Goal: Find specific page/section: Find specific page/section

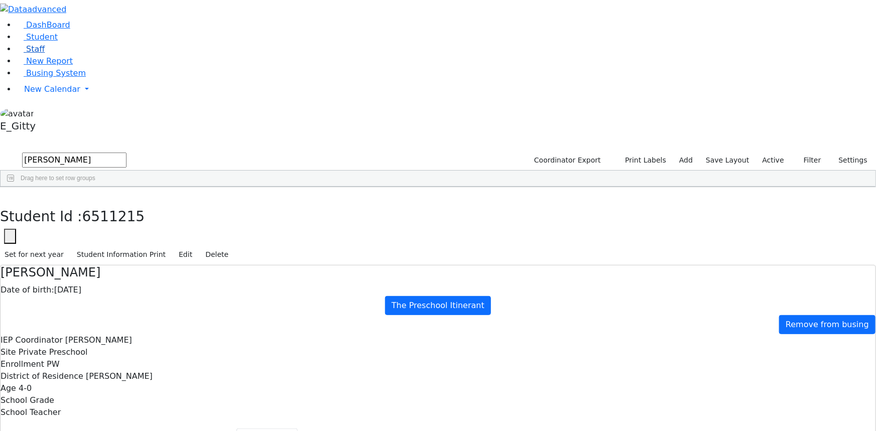
click at [37, 54] on link "Staff" at bounding box center [30, 49] width 29 height 10
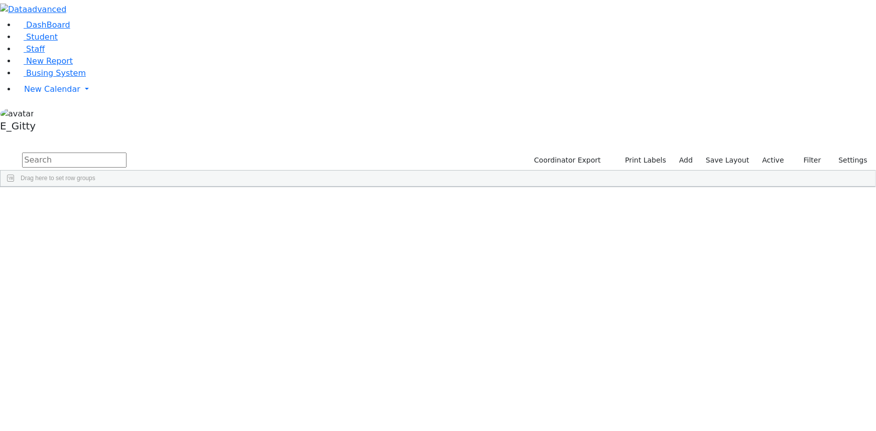
click at [126, 153] on input "text" at bounding box center [74, 160] width 104 height 15
type input "renz"
click at [45, 54] on link "Staff" at bounding box center [30, 49] width 29 height 10
click at [126, 153] on input "text" at bounding box center [74, 160] width 104 height 15
type input "r"
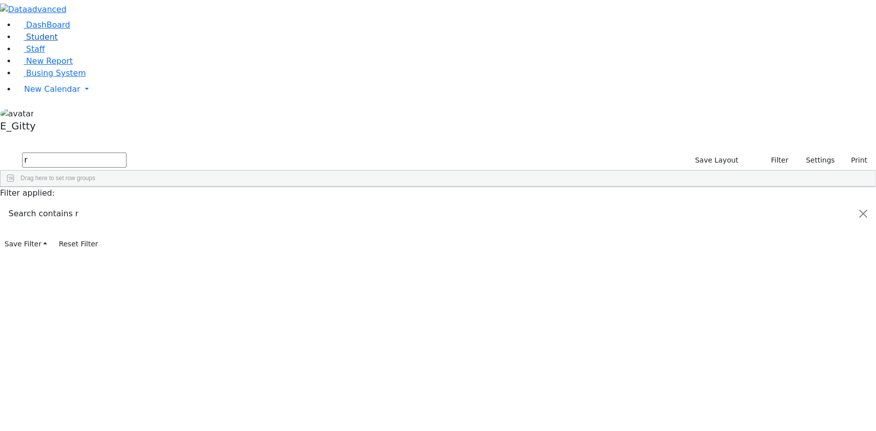
click at [19, 42] on link "Student" at bounding box center [37, 37] width 42 height 10
click at [126, 153] on input "text" at bounding box center [74, 160] width 104 height 15
type input "sar"
click at [112, 408] on div "[PERSON_NAME]" at bounding box center [84, 415] width 57 height 14
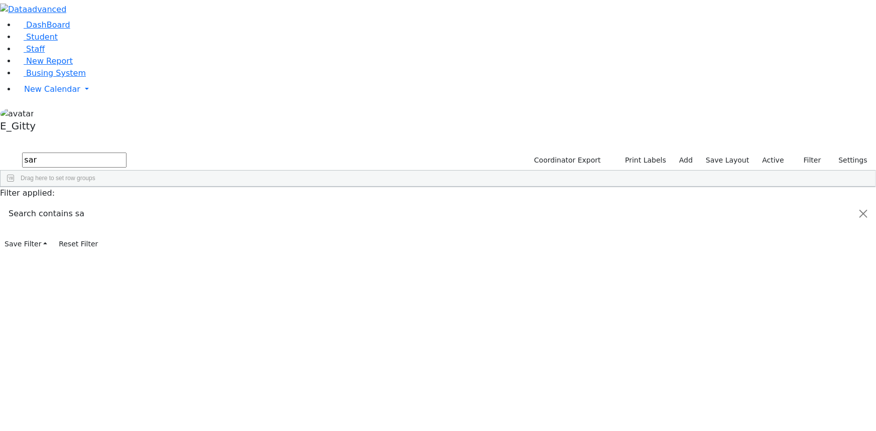
click at [112, 408] on div "[PERSON_NAME]" at bounding box center [84, 415] width 57 height 14
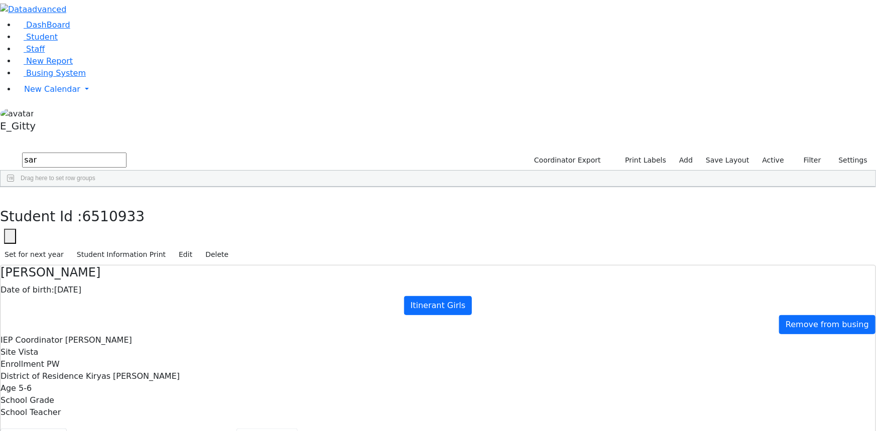
click at [236, 429] on button "Scheduling" at bounding box center [266, 439] width 61 height 21
